Goal: Task Accomplishment & Management: Manage account settings

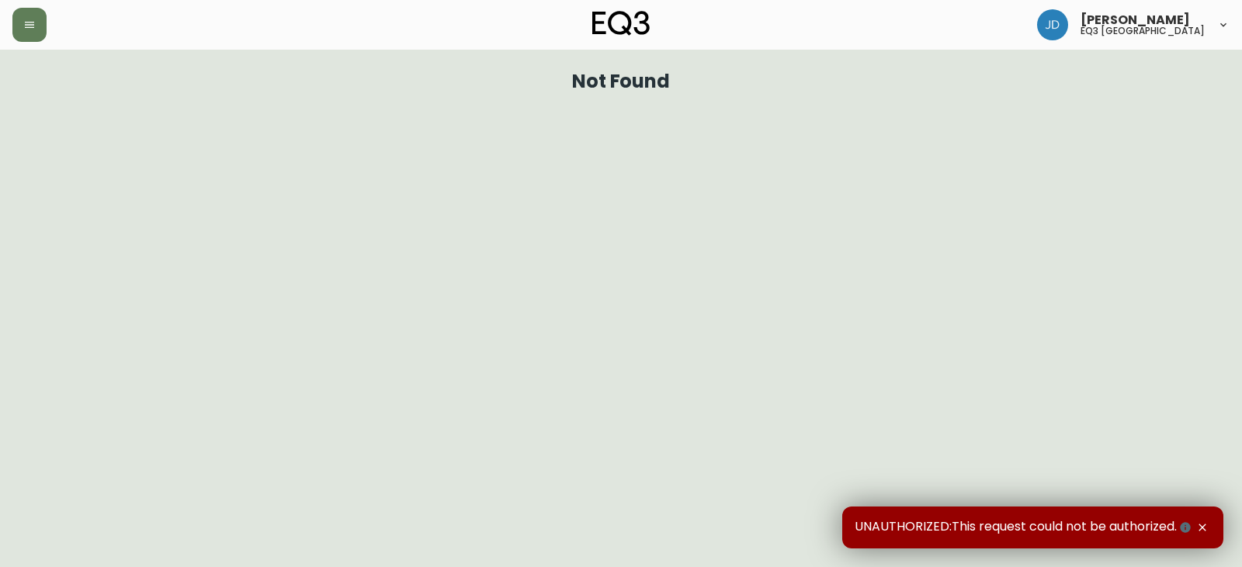
click at [1068, 25] on img at bounding box center [1052, 24] width 31 height 31
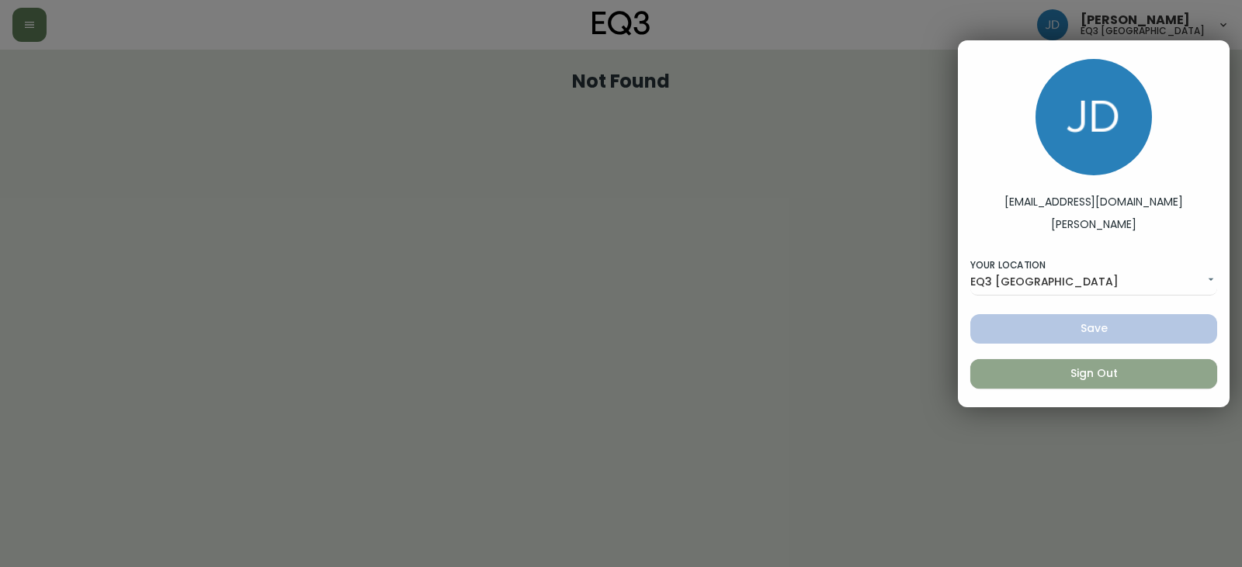
click at [1073, 380] on span "Sign Out" at bounding box center [1094, 373] width 222 height 19
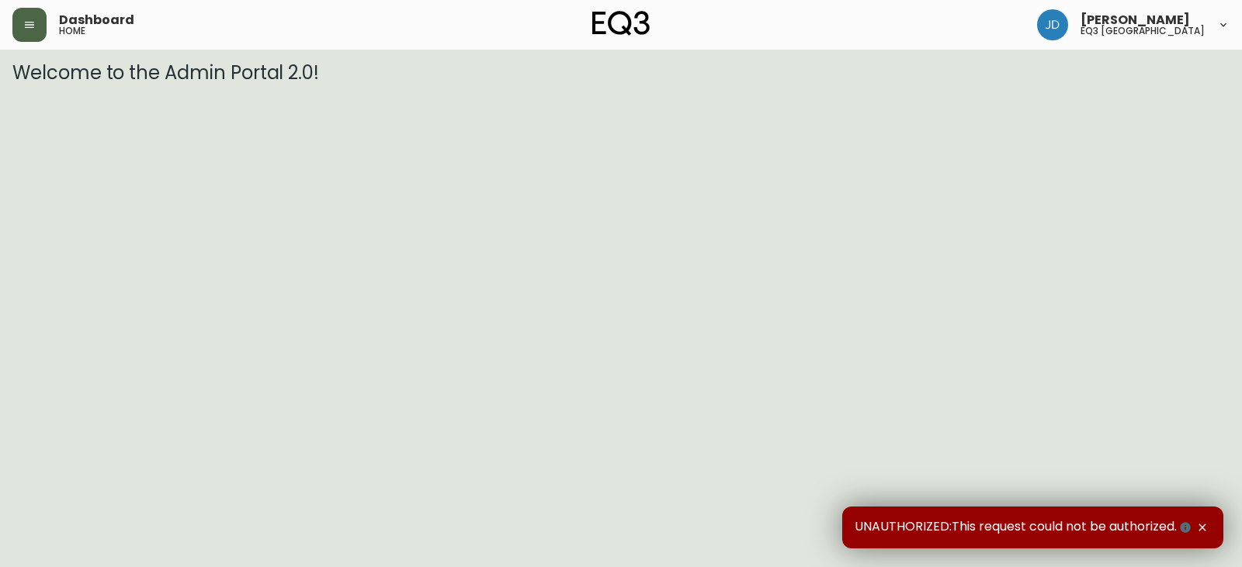
click at [21, 24] on button "button" at bounding box center [29, 25] width 34 height 34
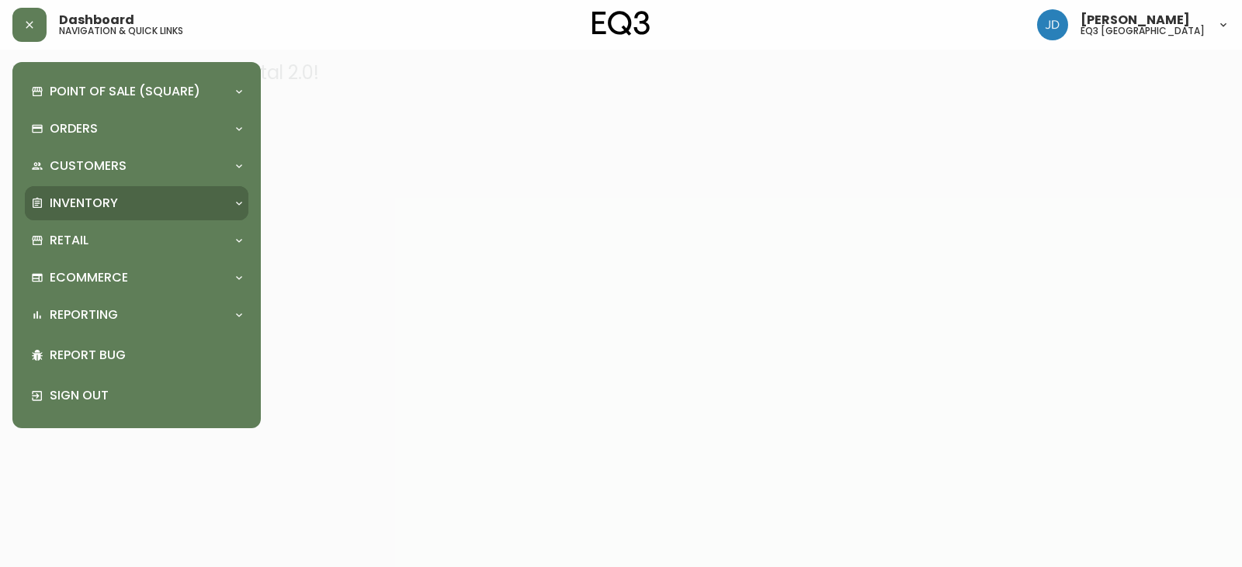
click at [68, 200] on p "Inventory" at bounding box center [84, 203] width 68 height 17
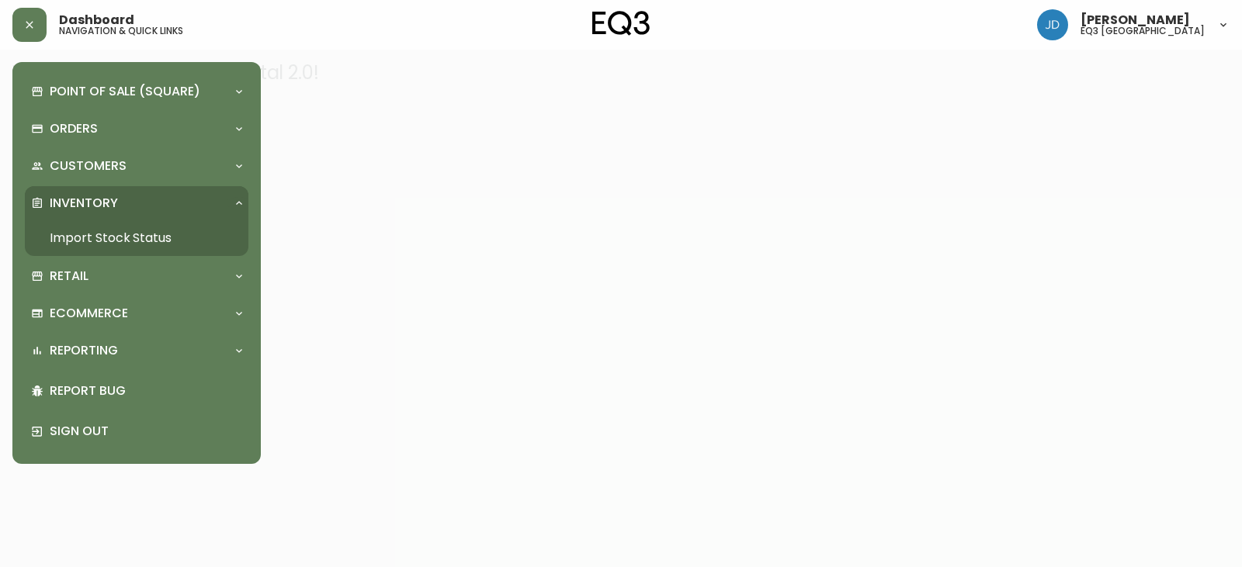
click at [109, 234] on link "Import Stock Status" at bounding box center [137, 238] width 224 height 36
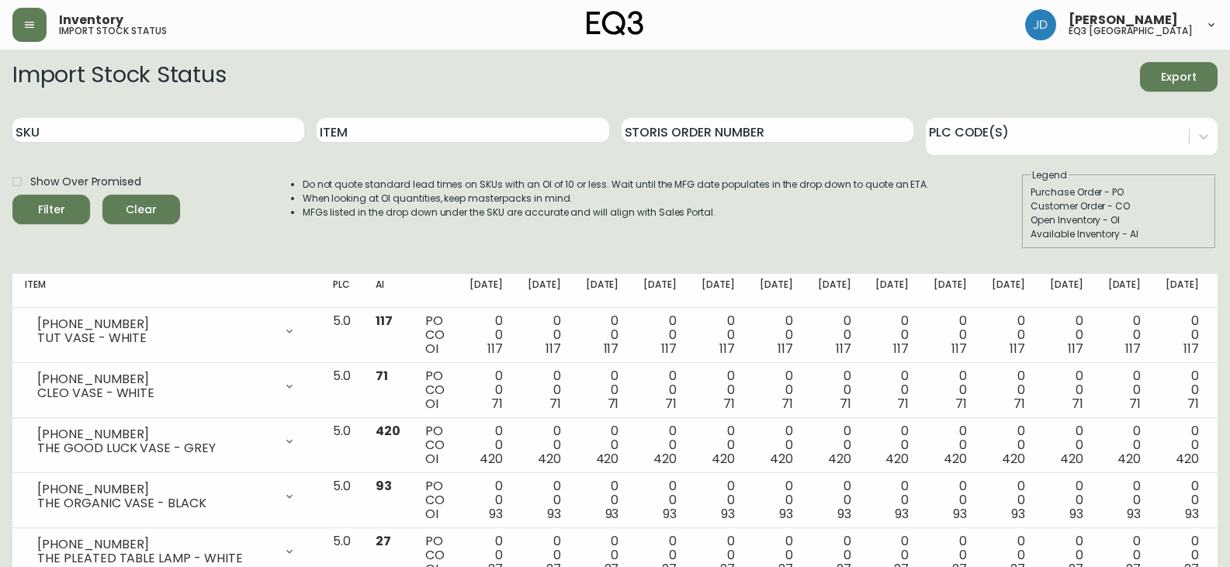
click at [1221, 26] on header "Inventory import stock status John DaSilva eq3 winnipeg" at bounding box center [615, 25] width 1230 height 50
click at [1208, 26] on icon at bounding box center [1211, 25] width 12 height 12
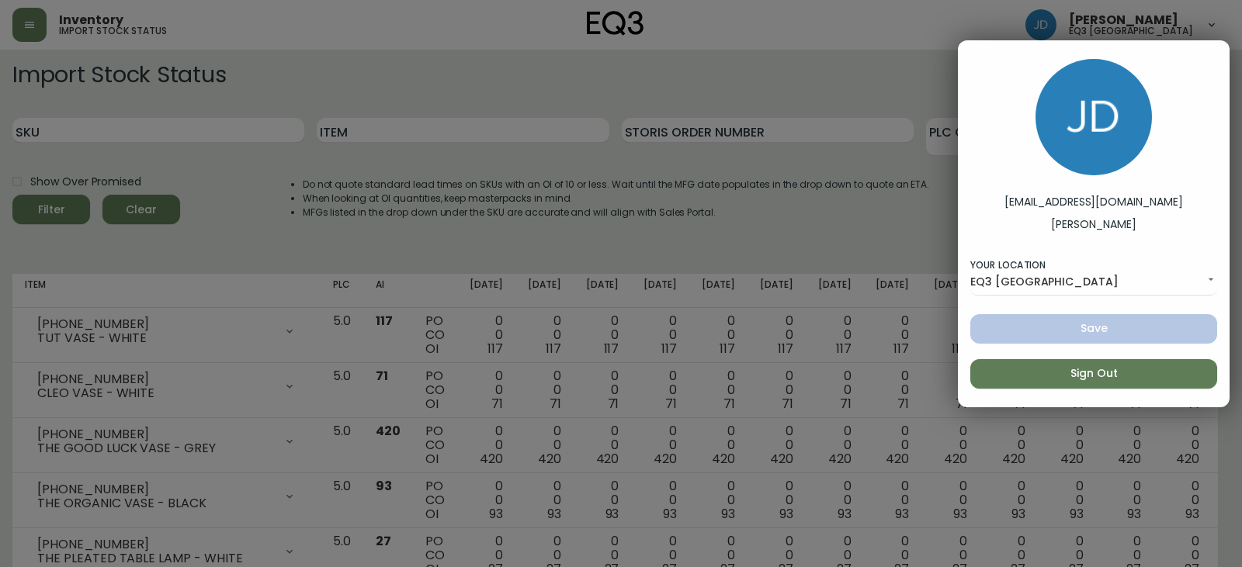
click at [1131, 385] on button "Sign Out" at bounding box center [1093, 373] width 247 height 29
